Goal: Task Accomplishment & Management: Use online tool/utility

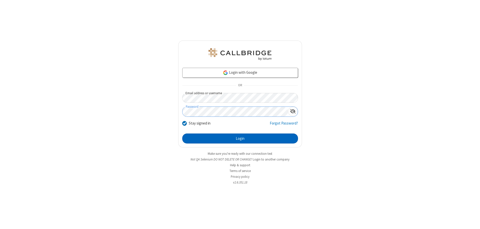
click at [240, 139] on button "Login" at bounding box center [240, 139] width 116 height 10
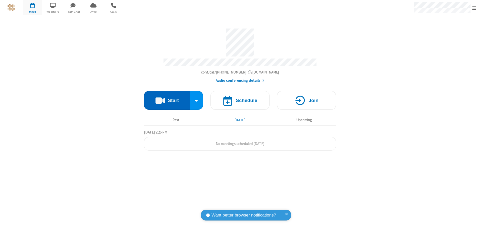
click at [167, 98] on button "Start" at bounding box center [167, 100] width 46 height 19
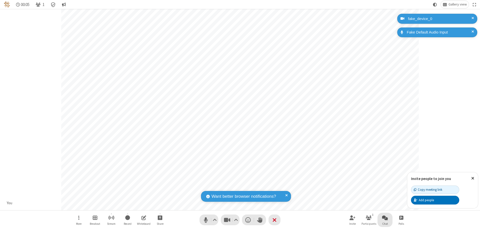
click at [385, 218] on span "Open chat" at bounding box center [385, 218] width 6 height 6
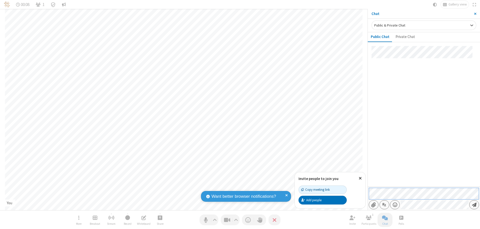
click at [474, 205] on span "Send message" at bounding box center [474, 204] width 5 height 5
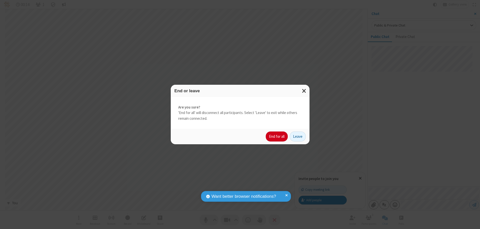
click at [277, 137] on button "End for all" at bounding box center [277, 137] width 22 height 10
